Goal: Transaction & Acquisition: Purchase product/service

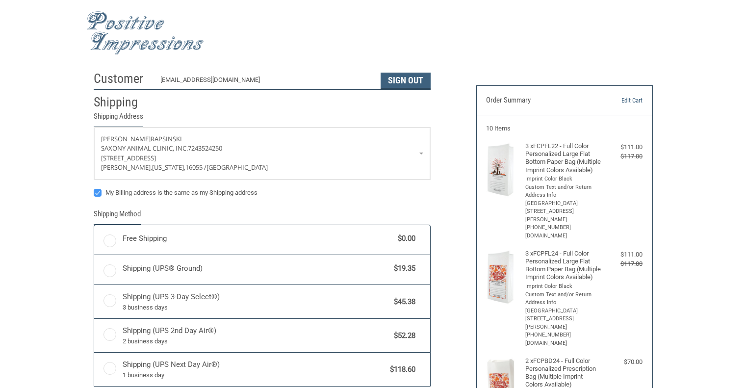
radio input "true"
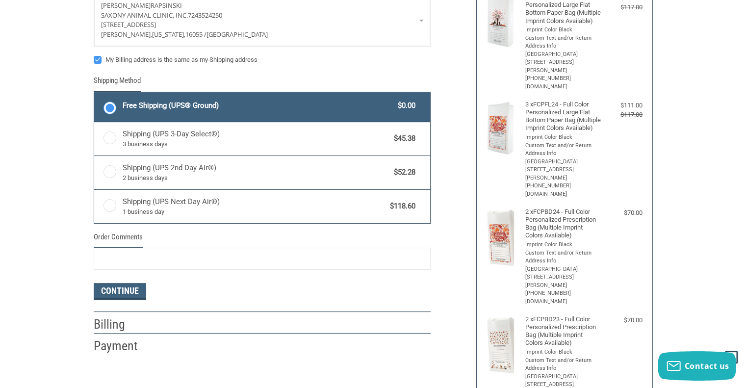
scroll to position [147, 0]
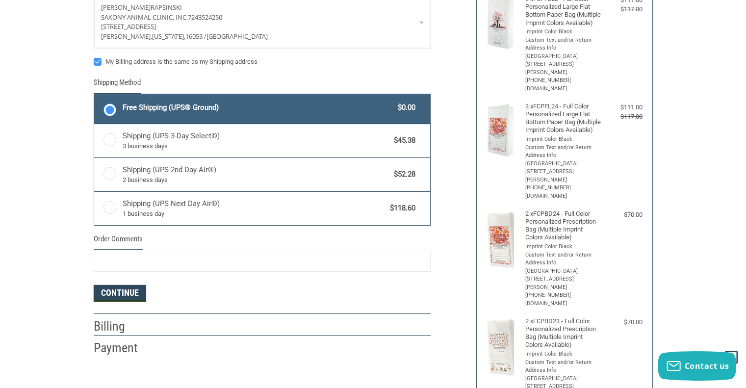
drag, startPoint x: 122, startPoint y: 291, endPoint x: 133, endPoint y: 292, distance: 11.4
click at [122, 292] on button "Continue" at bounding box center [120, 293] width 53 height 17
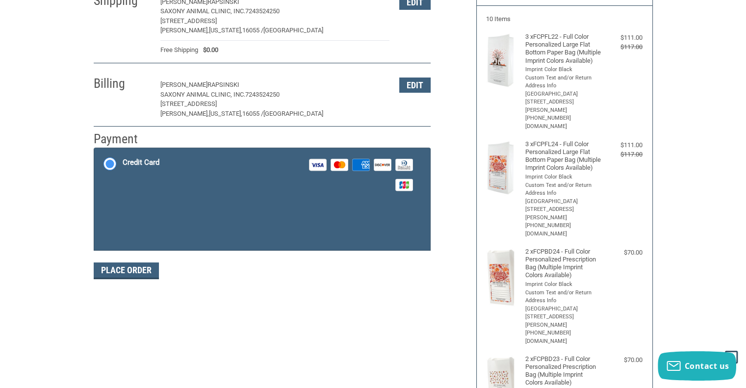
scroll to position [109, 0]
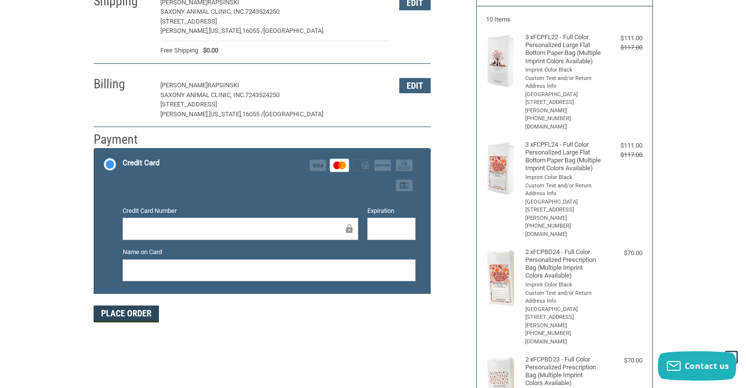
click at [104, 310] on button "Place Order" at bounding box center [126, 314] width 65 height 17
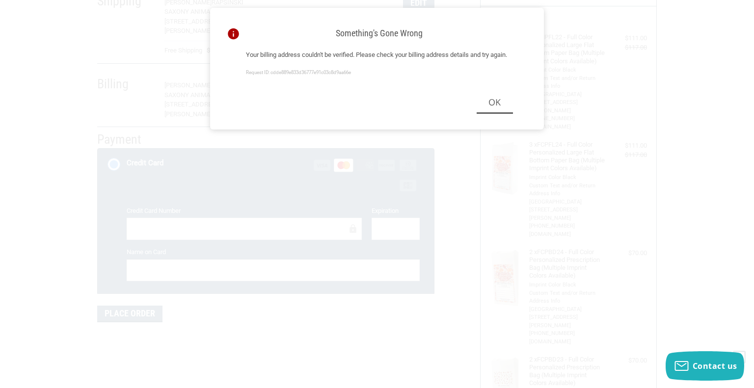
click at [463, 125] on div "Ok" at bounding box center [379, 103] width 291 height 44
click at [511, 114] on button "Ok" at bounding box center [495, 103] width 36 height 22
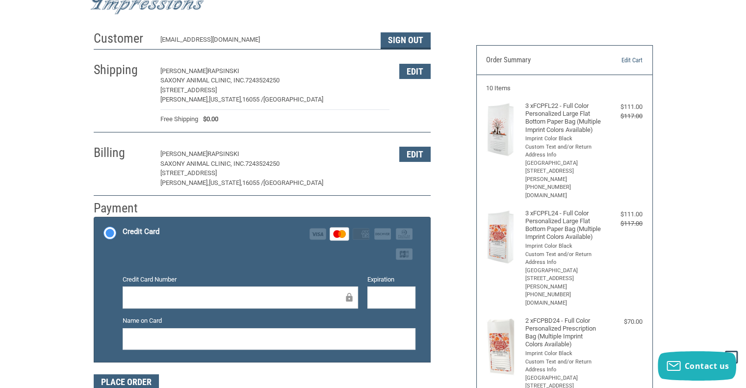
scroll to position [11, 0]
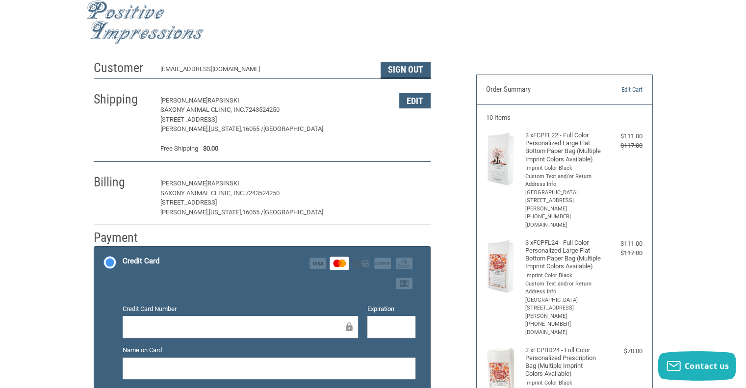
click at [423, 185] on button "Edit" at bounding box center [414, 183] width 31 height 15
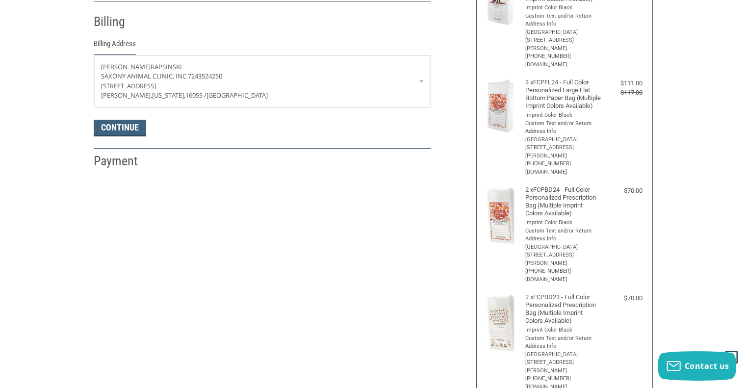
scroll to position [172, 0]
click at [420, 80] on link "[PERSON_NAME] Saxony Animal Clinic, Inc. 7243524250 [STREET_ADDRESS][PERSON_NAM…" at bounding box center [262, 80] width 336 height 52
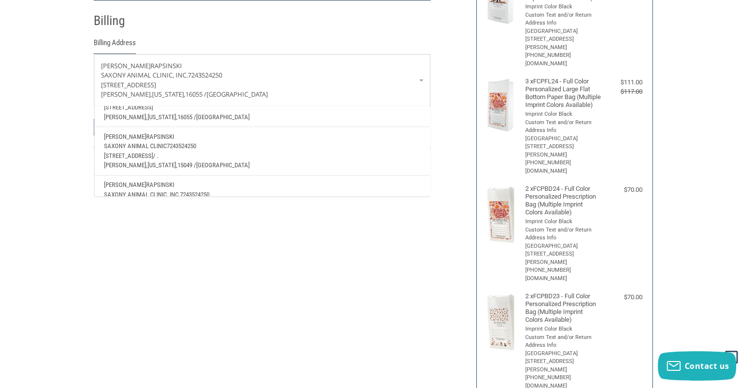
scroll to position [98, 0]
click at [218, 151] on p "[STREET_ADDRESS] / ." at bounding box center [262, 153] width 316 height 10
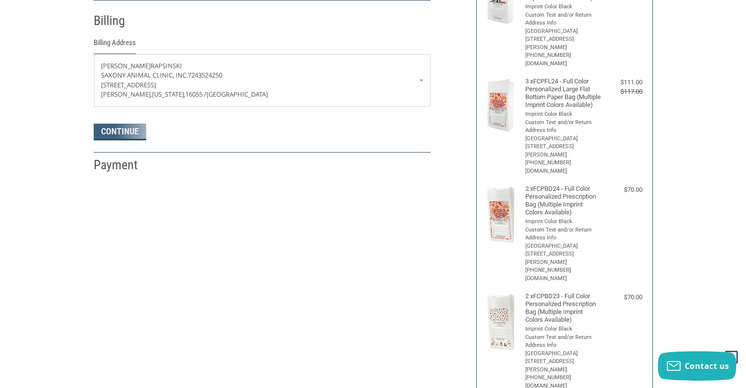
click at [116, 119] on form "[PERSON_NAME] Saxony Animal Clinic, Inc. 7243524250 [STREET_ADDRESS][PERSON_NAM…" at bounding box center [262, 97] width 337 height 86
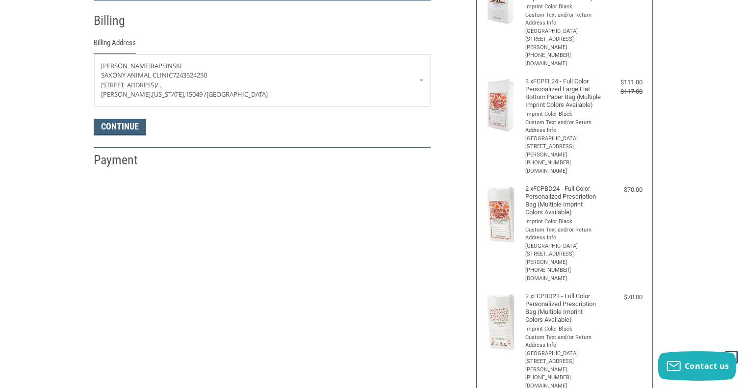
click at [126, 136] on li "Billing Billing Address [PERSON_NAME] [GEOGRAPHIC_DATA] 7243524250 [STREET_ADDR…" at bounding box center [262, 73] width 337 height 147
click at [130, 125] on button "Continue" at bounding box center [120, 127] width 53 height 17
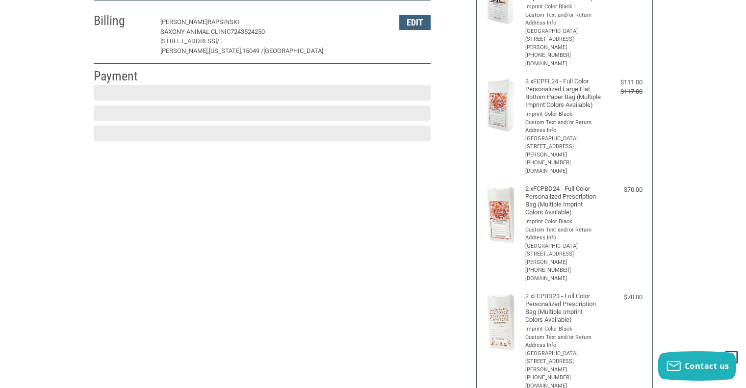
scroll to position [158, 0]
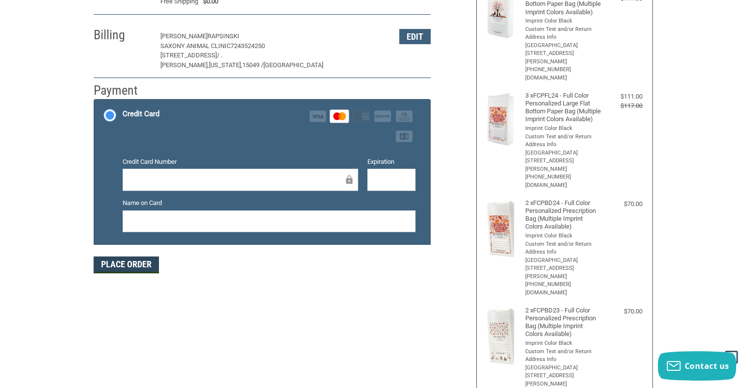
click at [130, 257] on button "Place Order" at bounding box center [126, 265] width 65 height 17
